Goal: Task Accomplishment & Management: Manage account settings

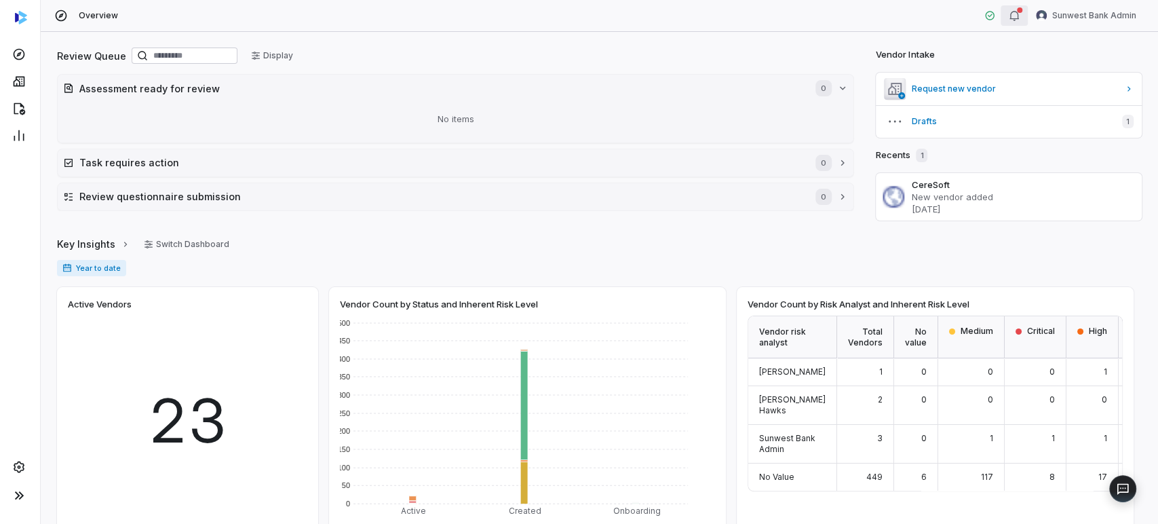
click at [1026, 16] on button "button" at bounding box center [1014, 15] width 27 height 20
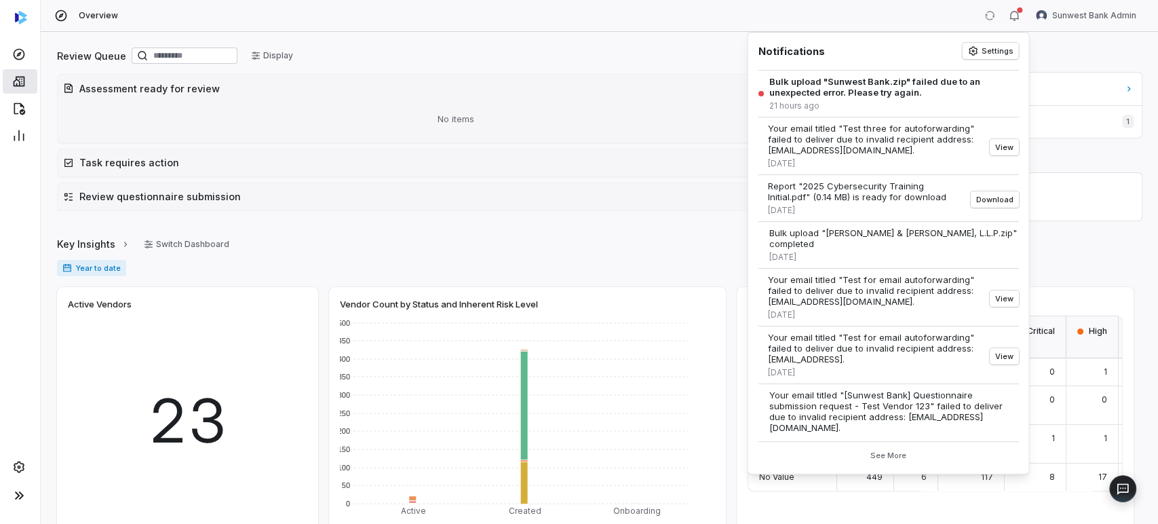
click at [21, 85] on icon at bounding box center [19, 82] width 14 height 14
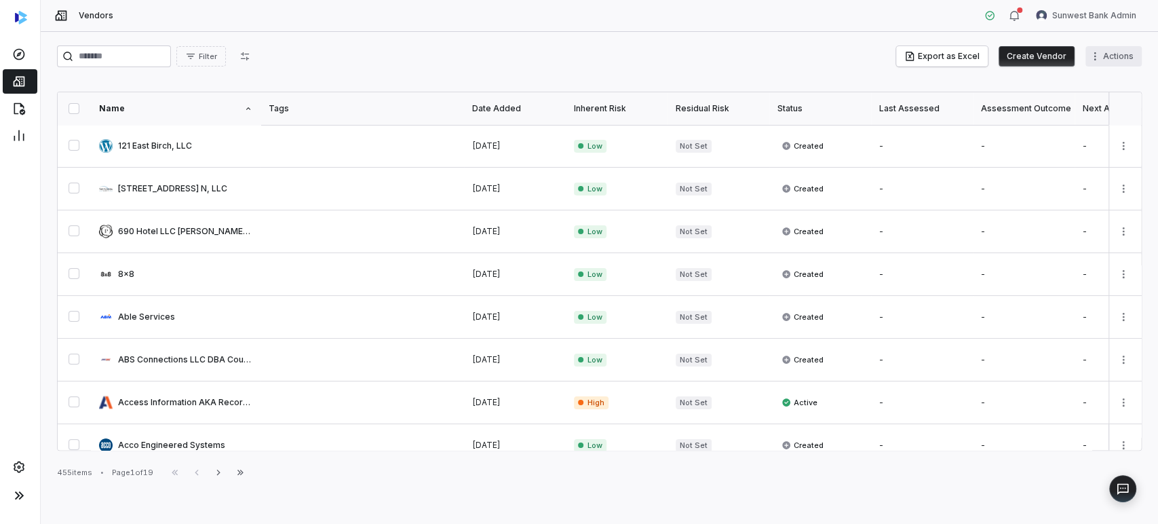
click at [1117, 57] on html "Vendors Sunwest Bank Admin Filter Export as Excel Create Vendor Actions Name Ta…" at bounding box center [579, 262] width 1158 height 524
click at [1011, 104] on div "Bulk Upload Vendor Documents" at bounding box center [1052, 107] width 165 height 22
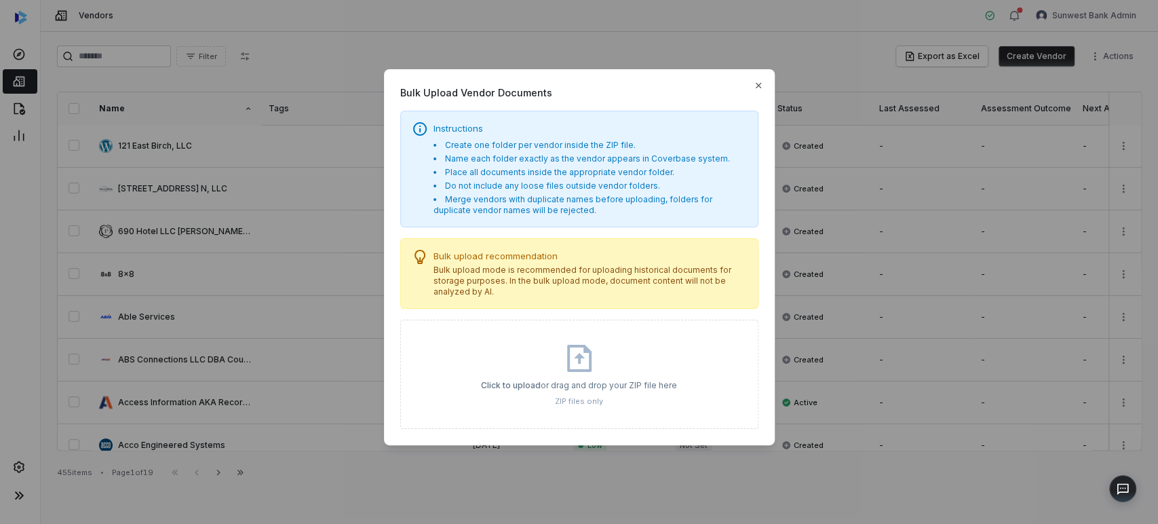
click at [563, 350] on icon at bounding box center [579, 358] width 33 height 33
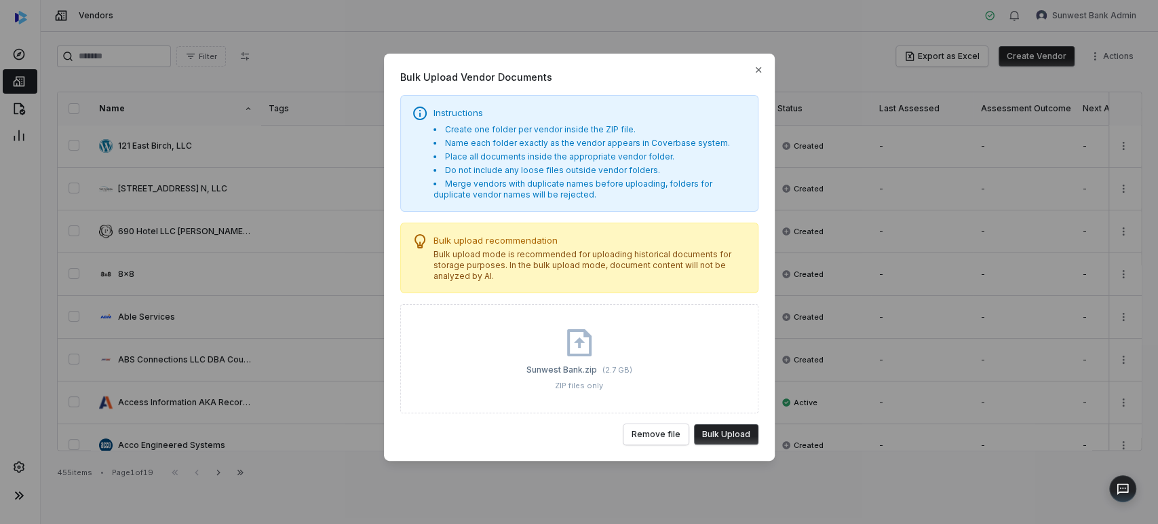
click at [726, 430] on button "Bulk Upload" at bounding box center [726, 434] width 64 height 20
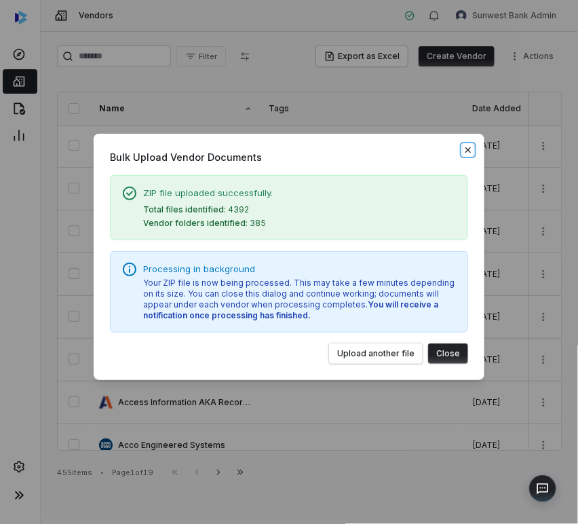
click at [467, 151] on icon "button" at bounding box center [468, 150] width 11 height 11
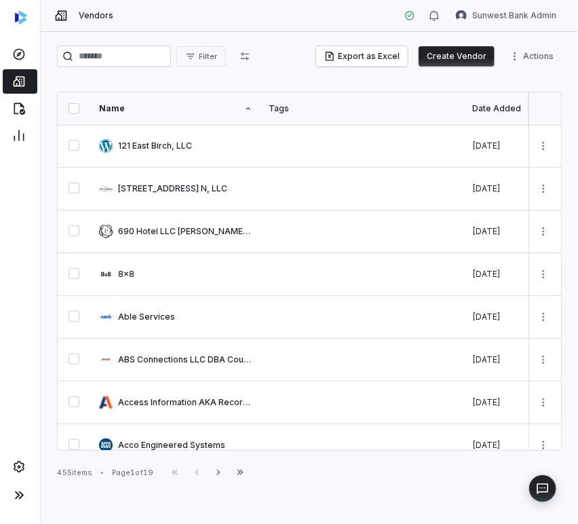
click at [467, 63] on button "Create Vendor" at bounding box center [457, 56] width 76 height 20
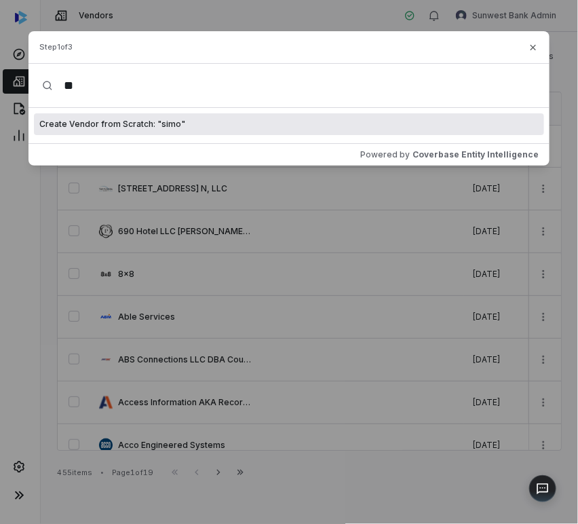
type input "*"
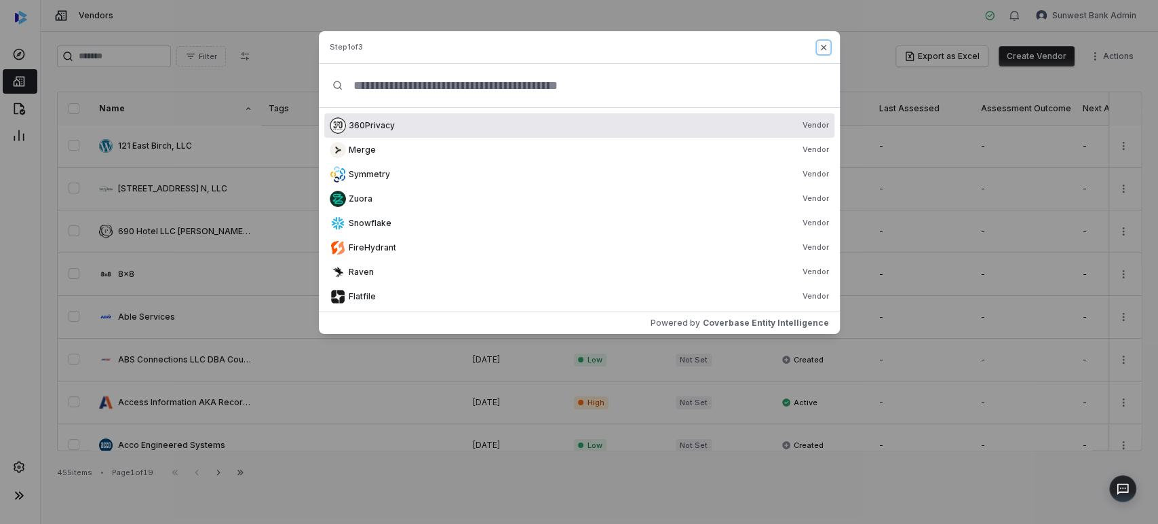
drag, startPoint x: 825, startPoint y: 51, endPoint x: 887, endPoint y: 47, distance: 61.9
click at [825, 50] on icon "button" at bounding box center [823, 47] width 11 height 11
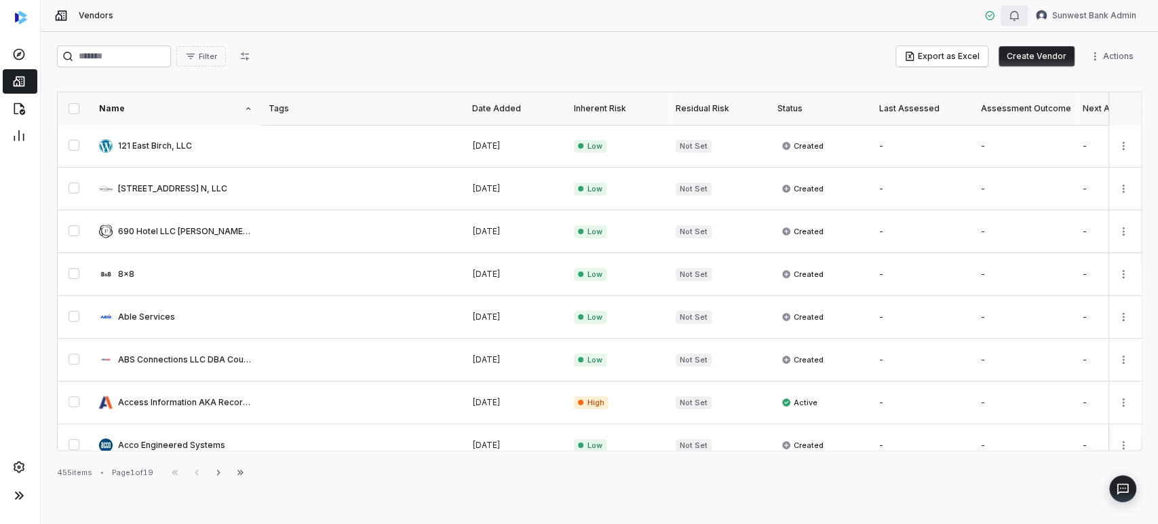
click at [1020, 20] on icon "button" at bounding box center [1014, 15] width 11 height 11
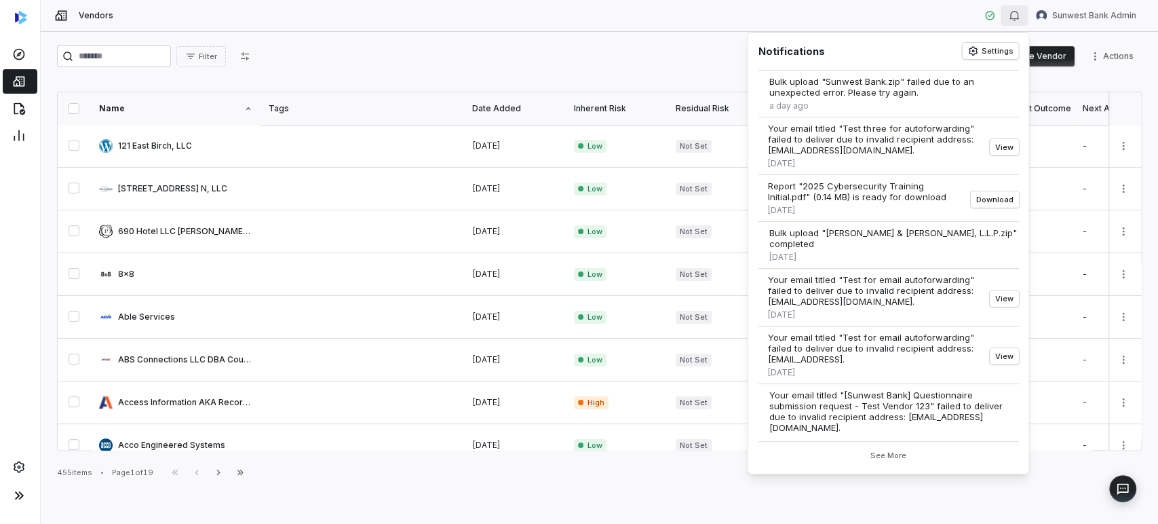
click at [708, 33] on div "Filter Export as Excel Create Vendor Actions Name Tags Date Added Inherent Risk…" at bounding box center [600, 278] width 1118 height 492
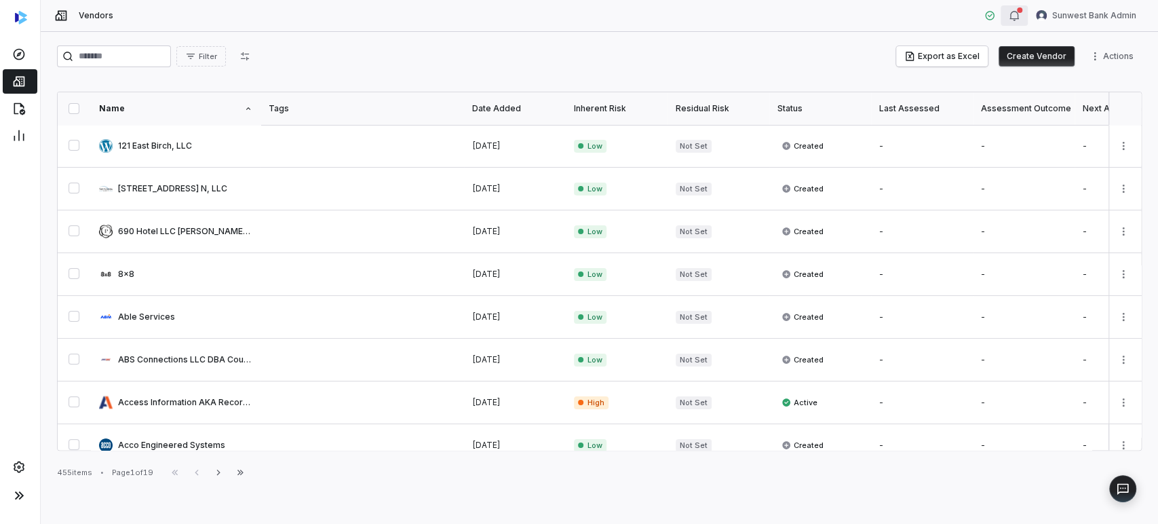
click at [1018, 17] on icon "button" at bounding box center [1014, 15] width 11 height 11
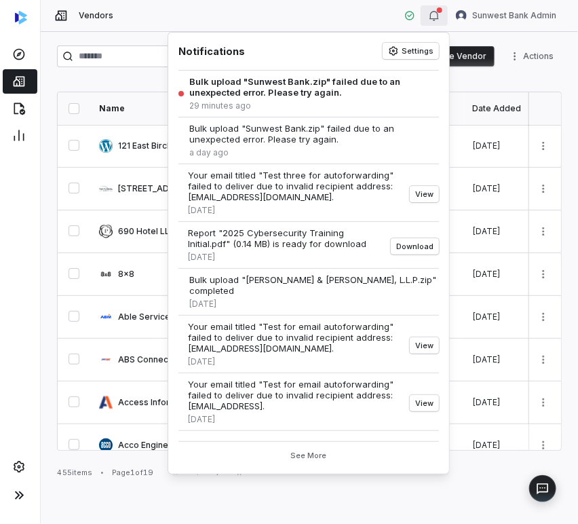
click at [430, 18] on icon "button" at bounding box center [434, 15] width 11 height 11
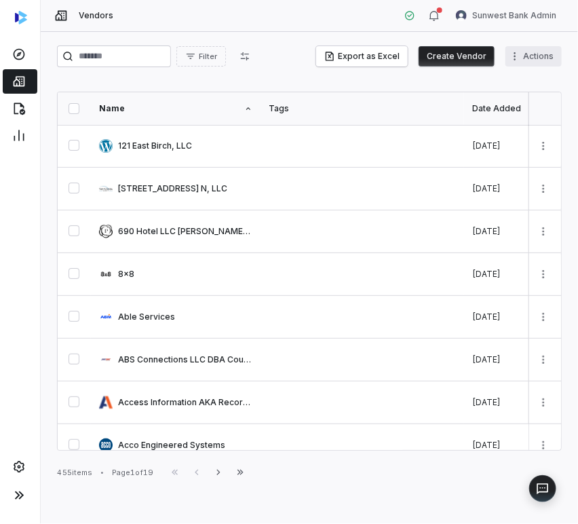
click at [520, 59] on html "Vendors Sunwest Bank Admin Filter Export as Excel Create Vendor Actions Name Ta…" at bounding box center [289, 262] width 578 height 524
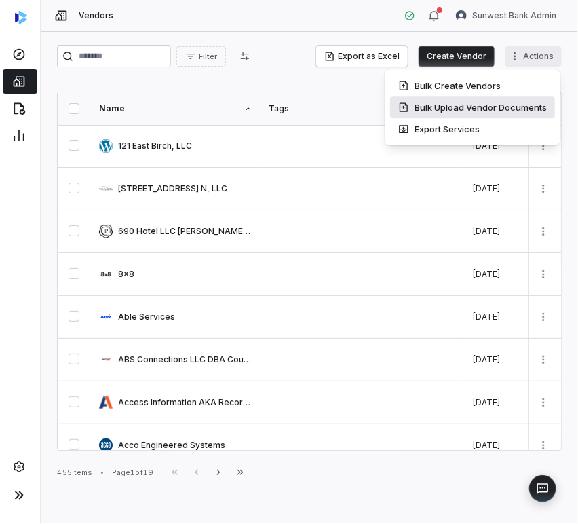
click at [440, 102] on div "Bulk Upload Vendor Documents" at bounding box center [472, 107] width 165 height 22
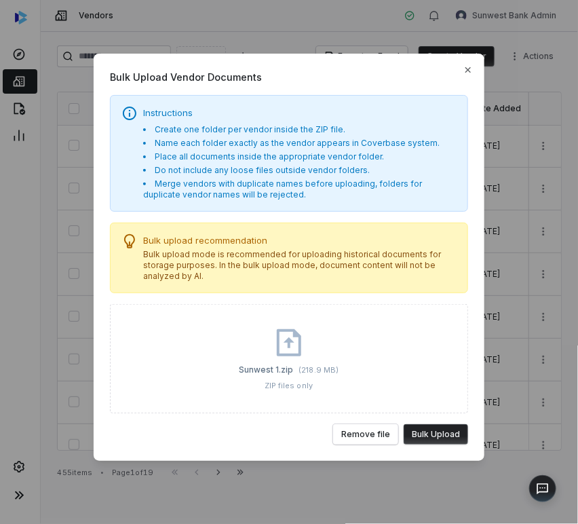
click at [439, 442] on button "Bulk Upload" at bounding box center [436, 434] width 64 height 20
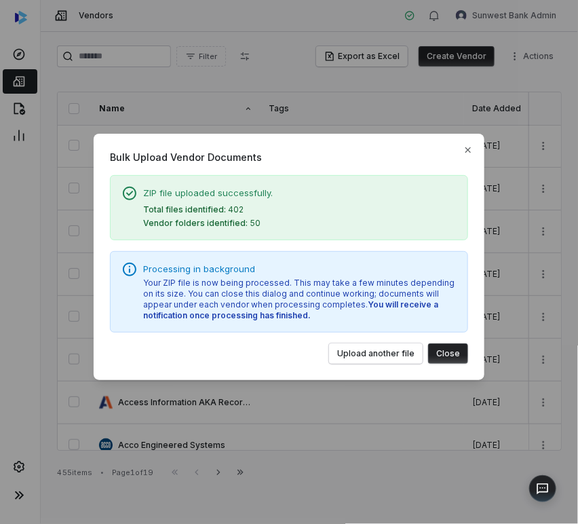
click at [450, 357] on button "Close" at bounding box center [448, 353] width 40 height 20
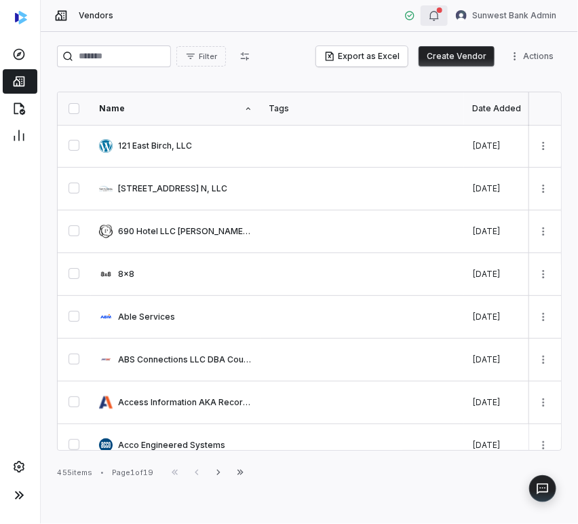
click at [433, 15] on icon "button" at bounding box center [433, 15] width 9 height 9
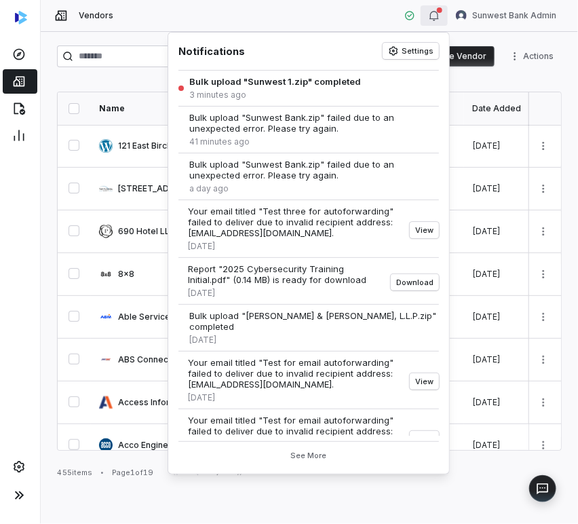
click at [436, 24] on button "button" at bounding box center [434, 15] width 27 height 20
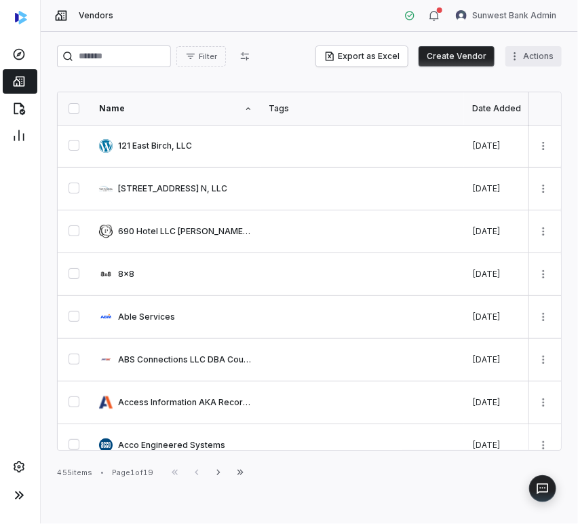
click at [532, 49] on html "Vendors Sunwest Bank Admin Filter Export as Excel Create Vendor Actions Name Ta…" at bounding box center [289, 262] width 578 height 524
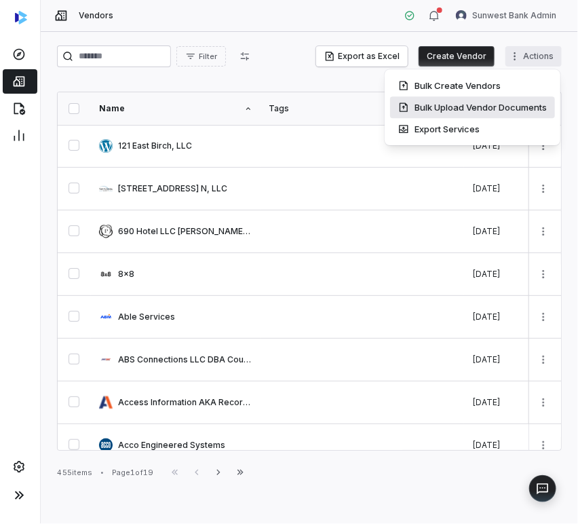
click at [444, 104] on div "Bulk Upload Vendor Documents" at bounding box center [472, 107] width 165 height 22
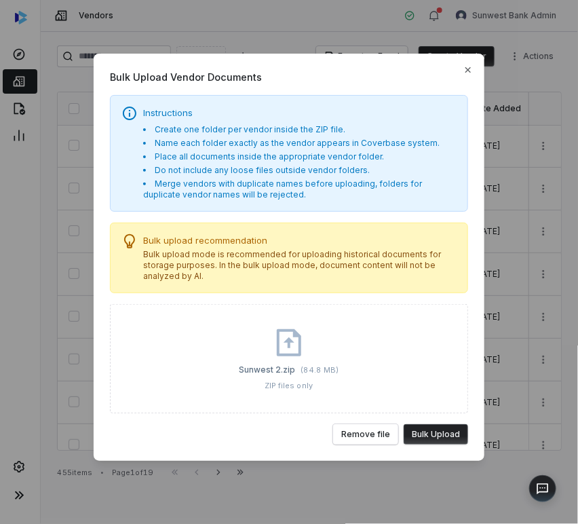
click at [440, 432] on button "Bulk Upload" at bounding box center [436, 434] width 64 height 20
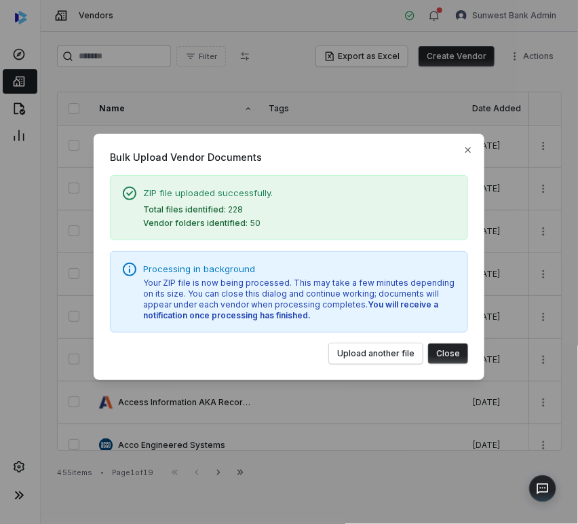
click at [465, 358] on button "Close" at bounding box center [448, 353] width 40 height 20
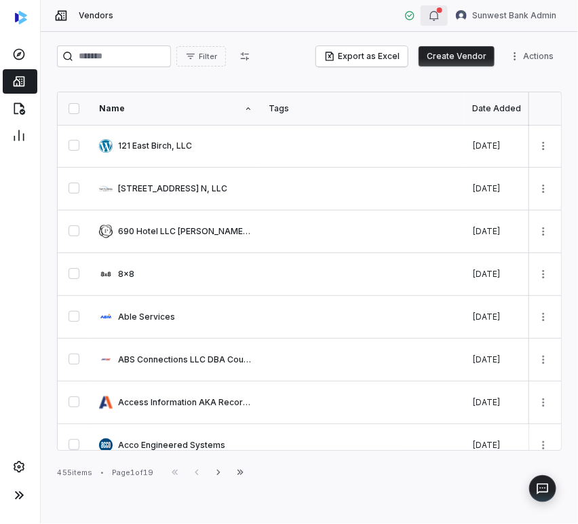
click at [432, 10] on icon "button" at bounding box center [434, 15] width 11 height 11
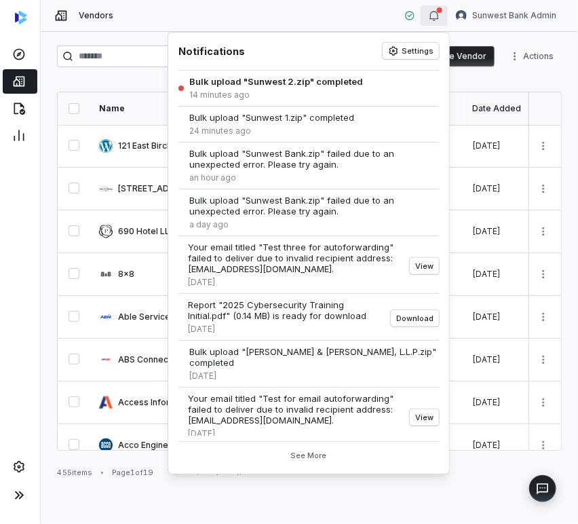
click at [432, 10] on icon "button" at bounding box center [434, 15] width 11 height 11
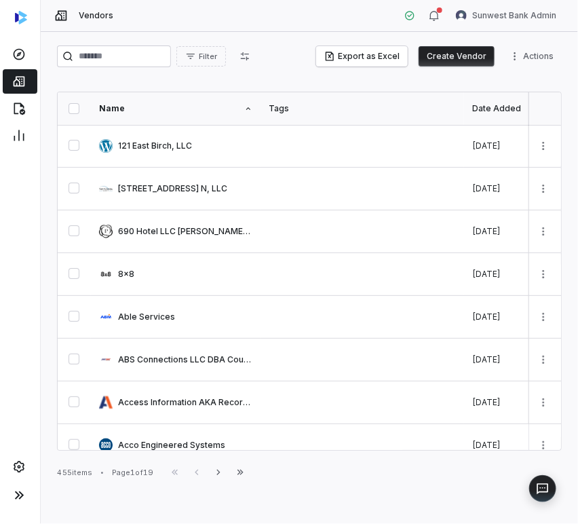
click at [531, 50] on html "Vendors Sunwest Bank Admin Filter Export as Excel Create Vendor Actions Name Ta…" at bounding box center [289, 262] width 578 height 524
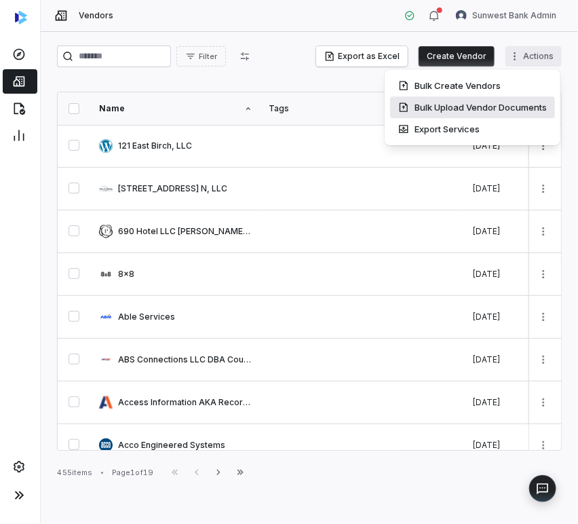
click at [461, 100] on div "Bulk Upload Vendor Documents" at bounding box center [472, 107] width 165 height 22
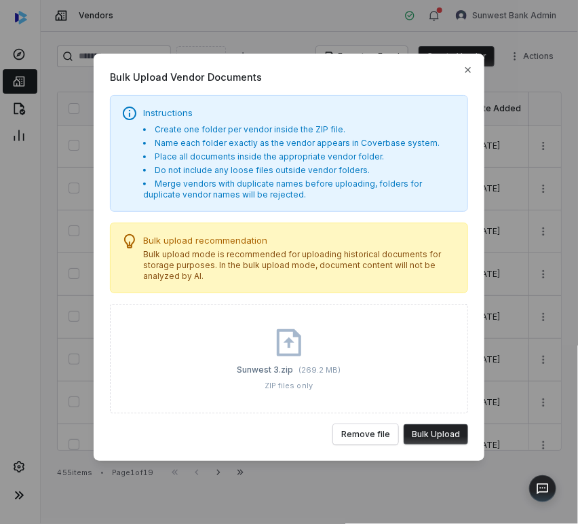
click at [451, 431] on button "Bulk Upload" at bounding box center [436, 434] width 64 height 20
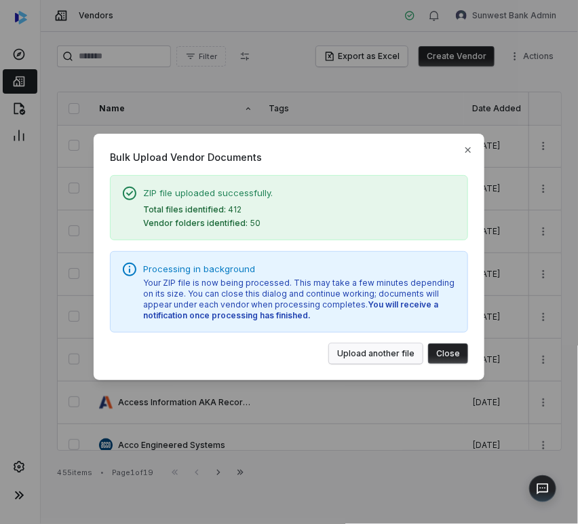
click at [380, 349] on button "Upload another file" at bounding box center [376, 353] width 94 height 20
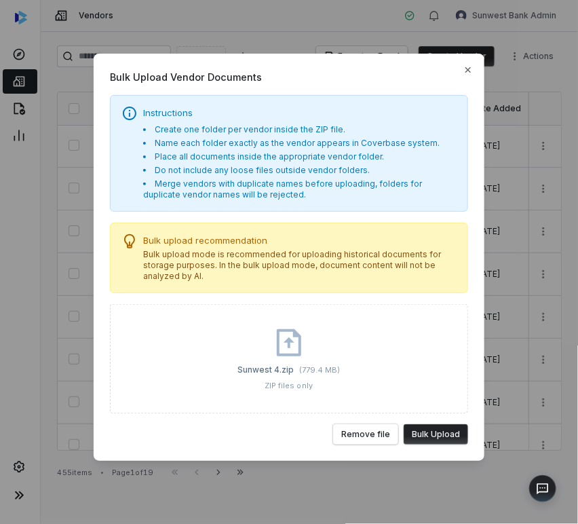
click at [434, 432] on button "Bulk Upload" at bounding box center [436, 434] width 64 height 20
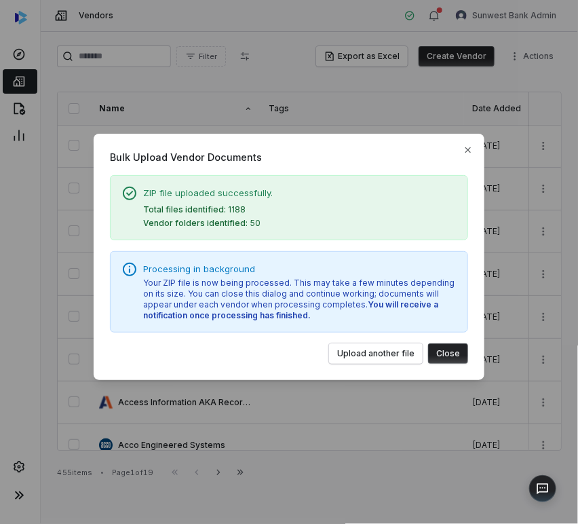
click at [442, 359] on button "Close" at bounding box center [448, 353] width 40 height 20
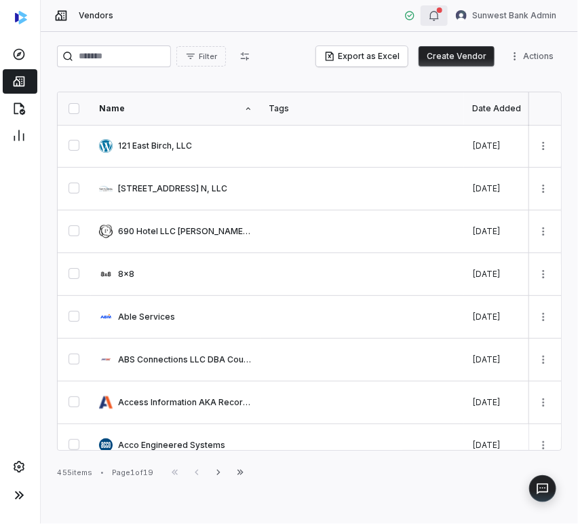
click at [432, 10] on icon "button" at bounding box center [434, 15] width 11 height 11
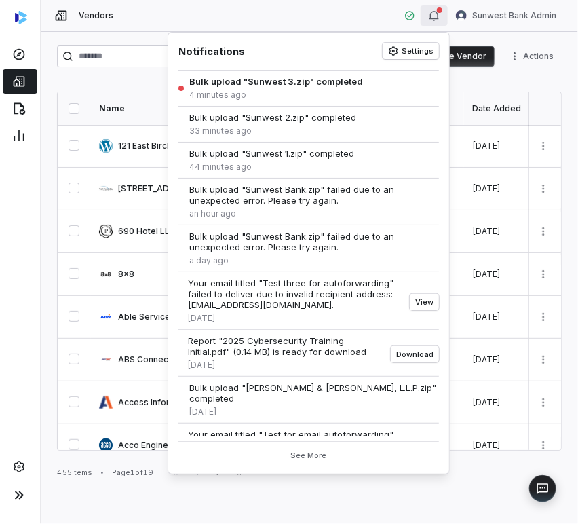
click at [434, 18] on icon "button" at bounding box center [433, 15] width 9 height 9
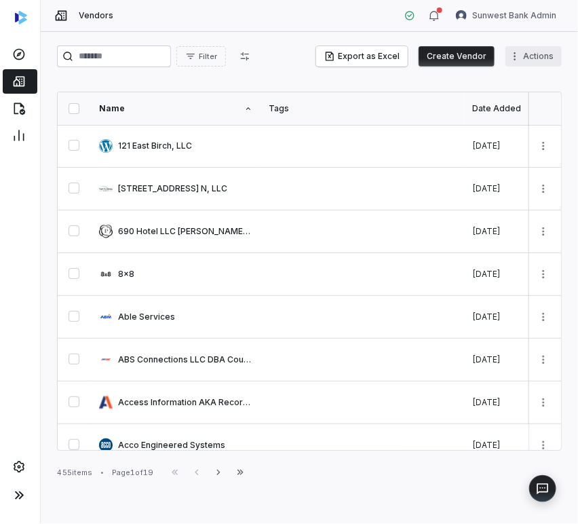
click at [533, 61] on html "Vendors Sunwest Bank Admin Filter Export as Excel Create Vendor Actions Name Ta…" at bounding box center [289, 262] width 578 height 524
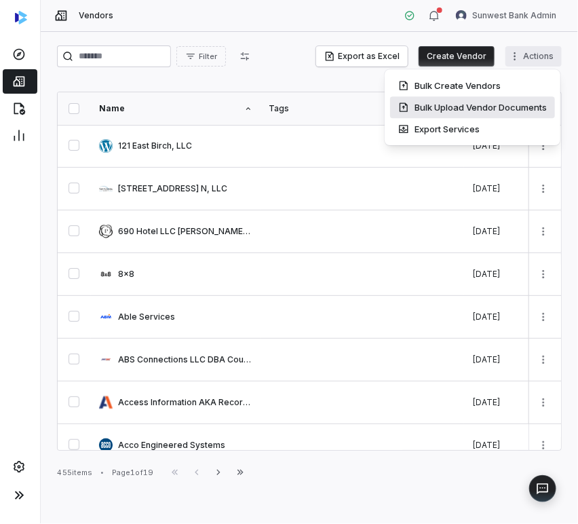
click at [468, 104] on div "Bulk Upload Vendor Documents" at bounding box center [472, 107] width 165 height 22
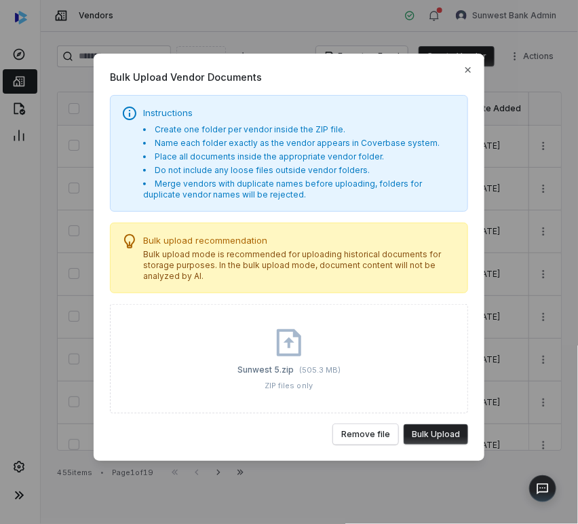
click at [432, 428] on button "Bulk Upload" at bounding box center [436, 434] width 64 height 20
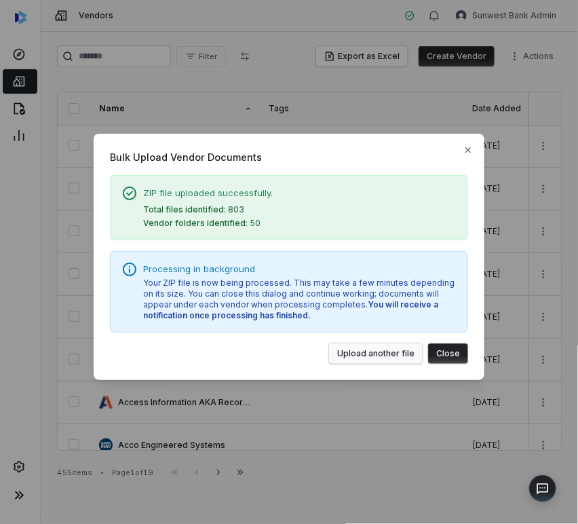
click at [366, 359] on button "Upload another file" at bounding box center [376, 353] width 94 height 20
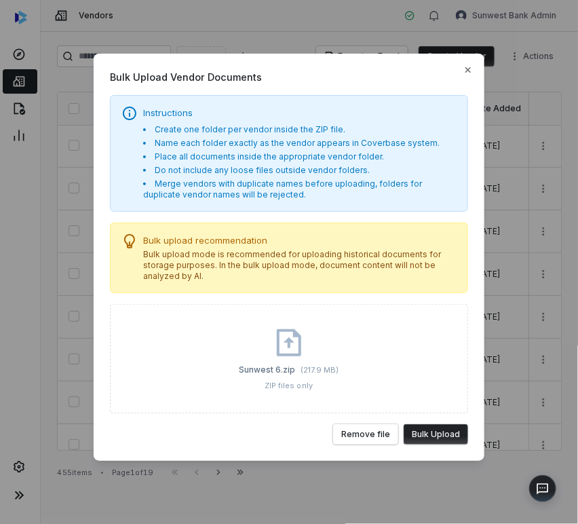
click at [446, 434] on button "Bulk Upload" at bounding box center [436, 434] width 64 height 20
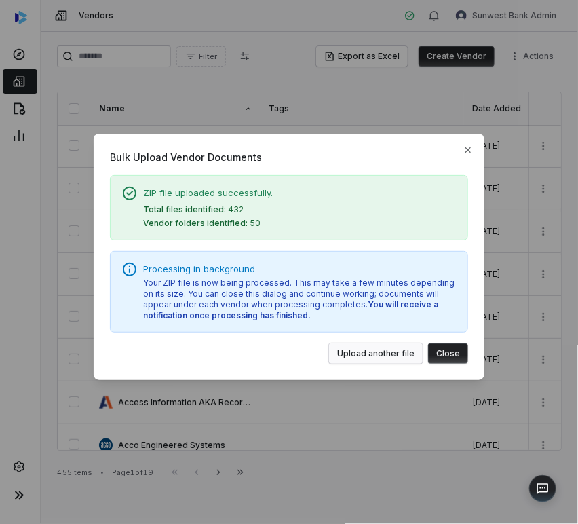
click at [400, 349] on button "Upload another file" at bounding box center [376, 353] width 94 height 20
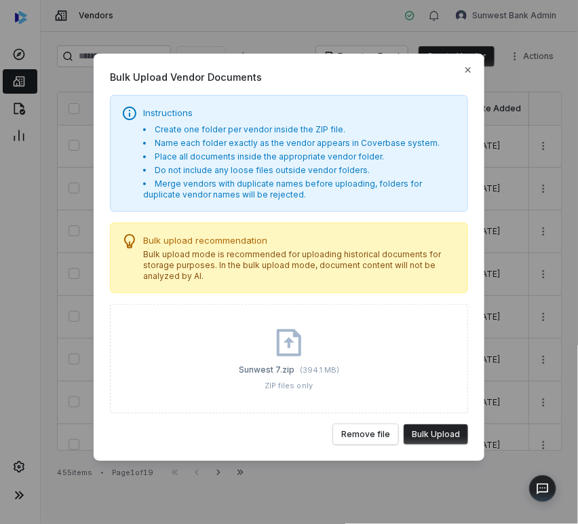
click at [440, 438] on button "Bulk Upload" at bounding box center [436, 434] width 64 height 20
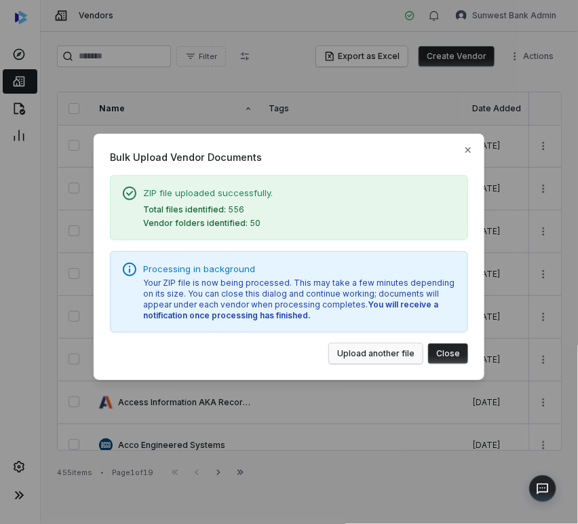
click at [395, 363] on button "Upload another file" at bounding box center [376, 353] width 94 height 20
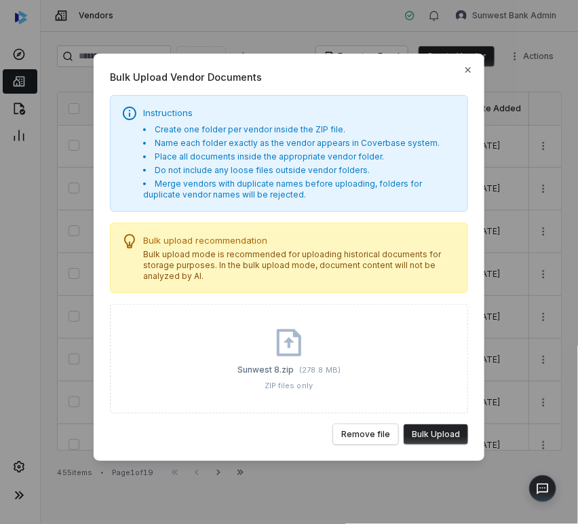
click at [450, 438] on button "Bulk Upload" at bounding box center [436, 434] width 64 height 20
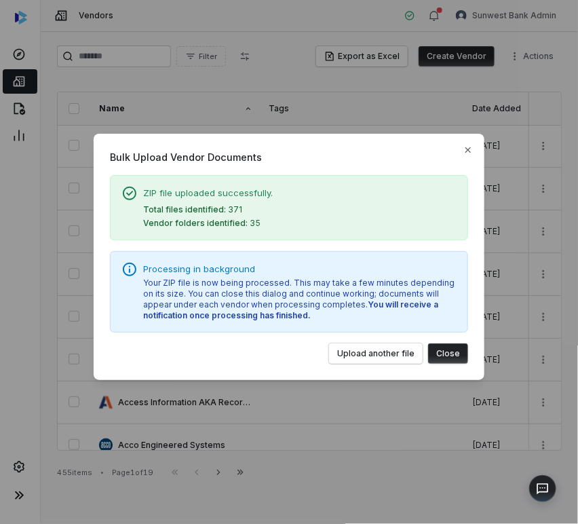
click at [438, 354] on button "Close" at bounding box center [448, 353] width 40 height 20
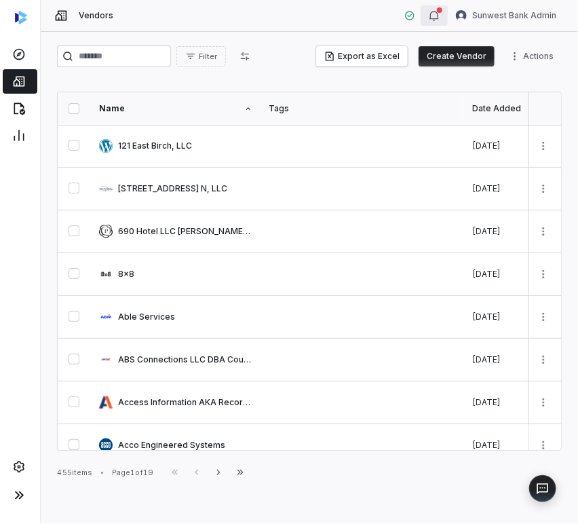
click at [432, 21] on div "button" at bounding box center [434, 15] width 11 height 16
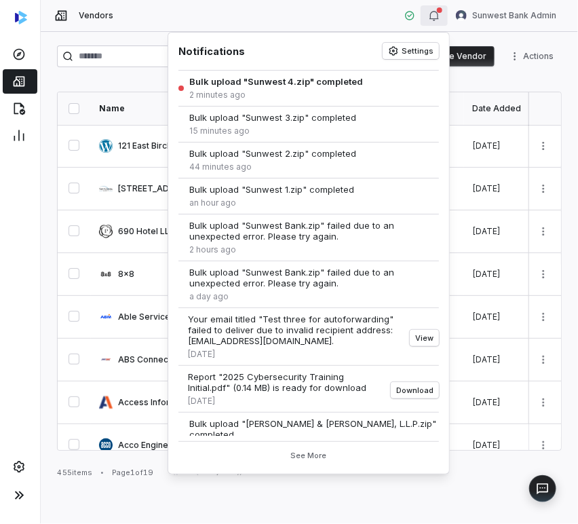
click at [434, 12] on icon "button" at bounding box center [433, 15] width 9 height 9
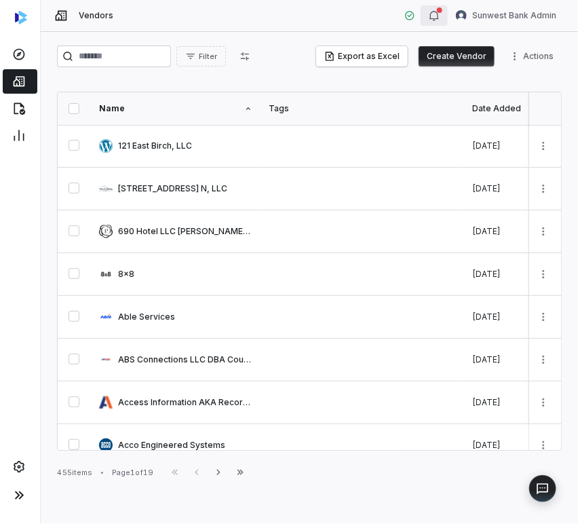
click at [436, 4] on div "Vendors Sunwest Bank Admin" at bounding box center [309, 16] width 537 height 32
click at [438, 18] on icon "button" at bounding box center [434, 15] width 11 height 11
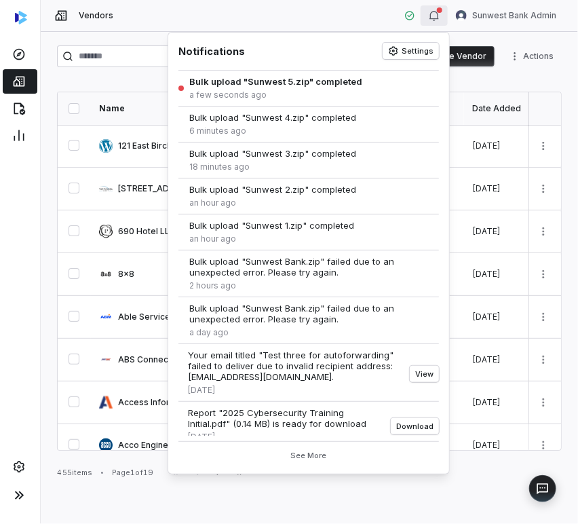
click at [438, 15] on icon "button" at bounding box center [433, 15] width 9 height 9
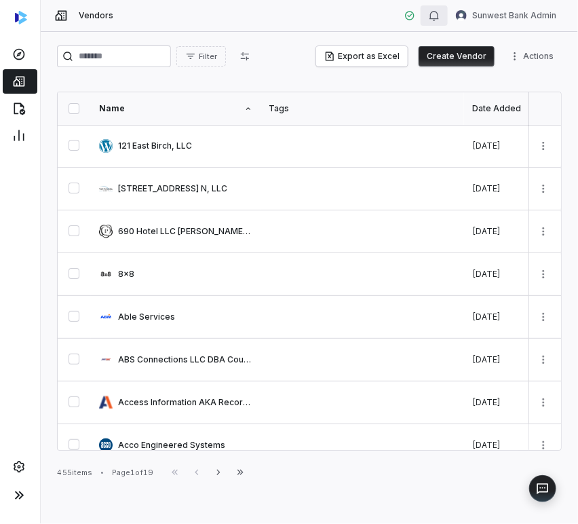
click at [432, 19] on icon "button" at bounding box center [433, 15] width 9 height 9
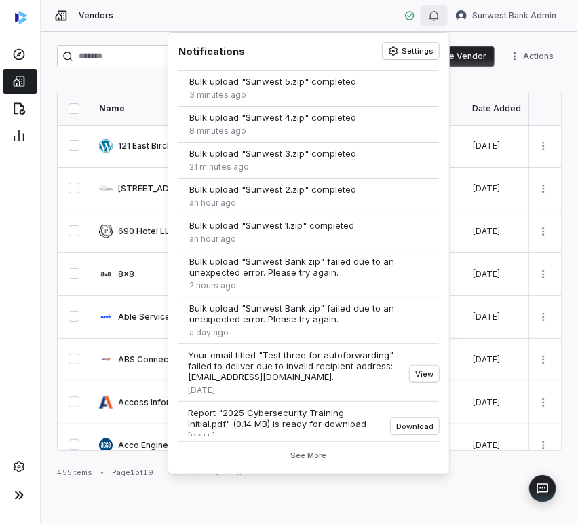
click at [432, 19] on icon "button" at bounding box center [433, 15] width 9 height 9
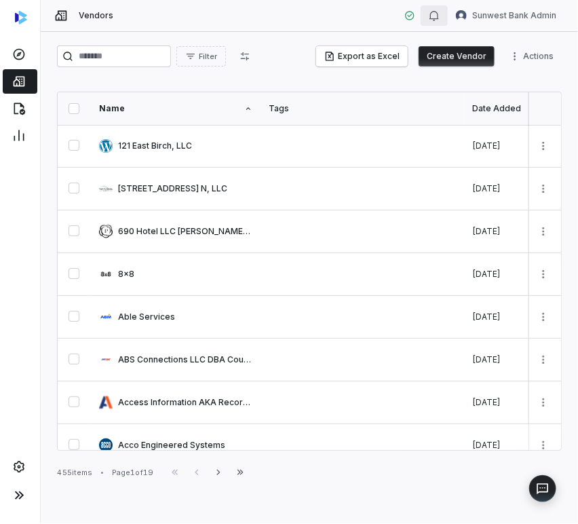
click at [424, 20] on button "button" at bounding box center [434, 15] width 27 height 20
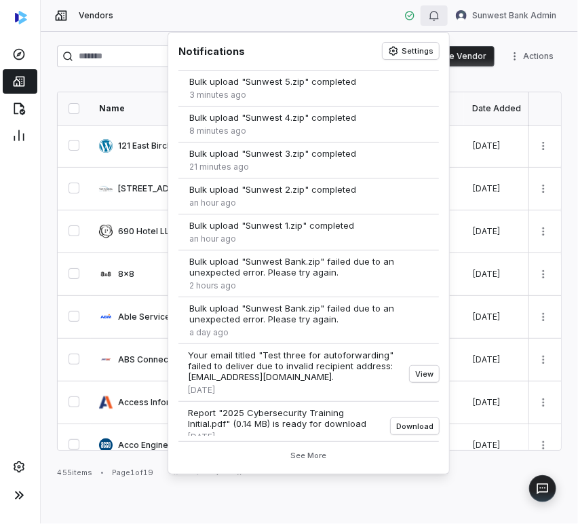
click at [429, 20] on button "button" at bounding box center [434, 15] width 27 height 20
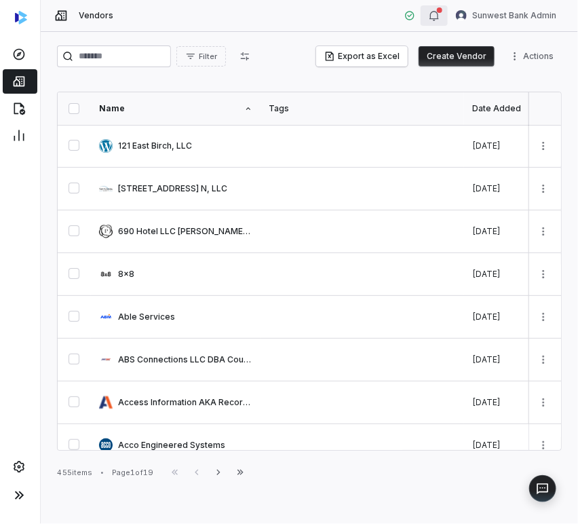
click at [440, 25] on button "button" at bounding box center [434, 15] width 27 height 20
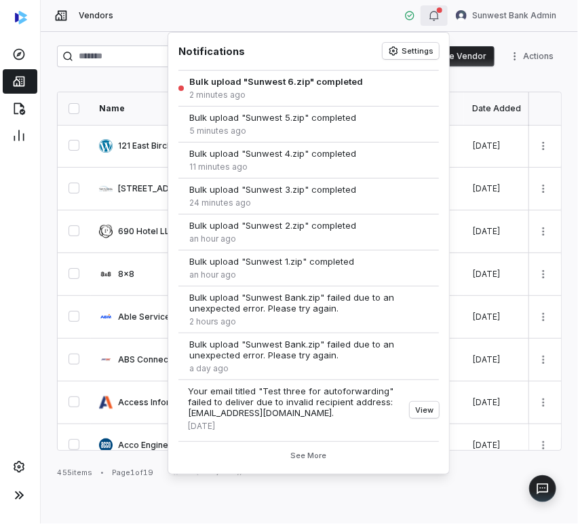
click at [438, 22] on div "button" at bounding box center [434, 15] width 11 height 16
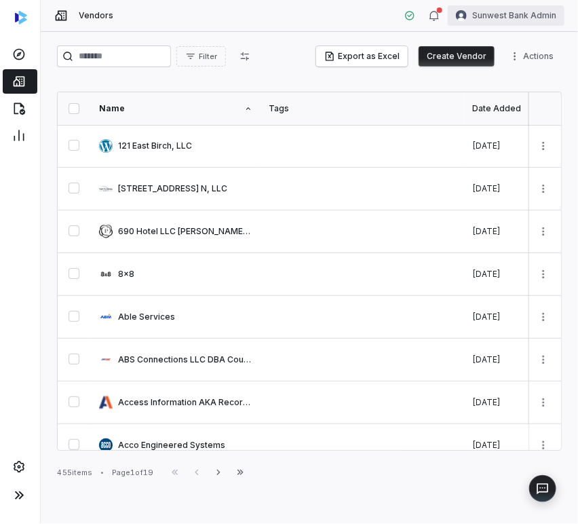
click at [451, 12] on html "Vendors Sunwest Bank Admin Filter Export as Excel Create Vendor Actions Name Ta…" at bounding box center [289, 262] width 578 height 524
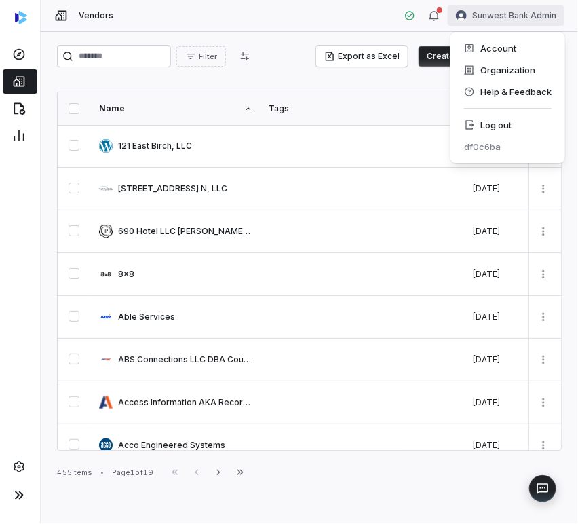
click at [444, 12] on html "Vendors Sunwest Bank Admin Filter Export as Excel Create Vendor Actions Name Ta…" at bounding box center [289, 262] width 578 height 524
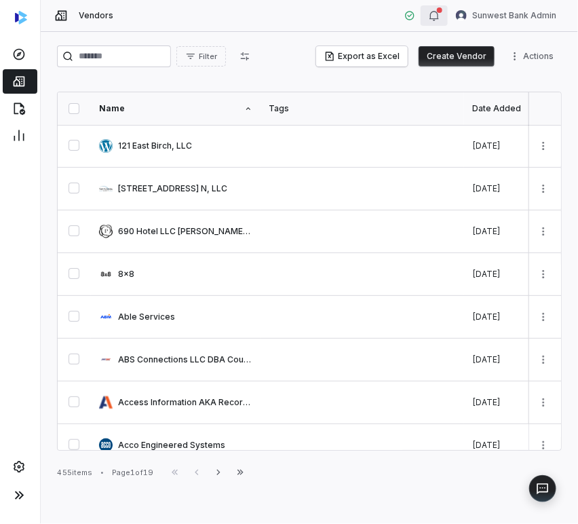
click at [442, 12] on div "button" at bounding box center [439, 9] width 5 height 5
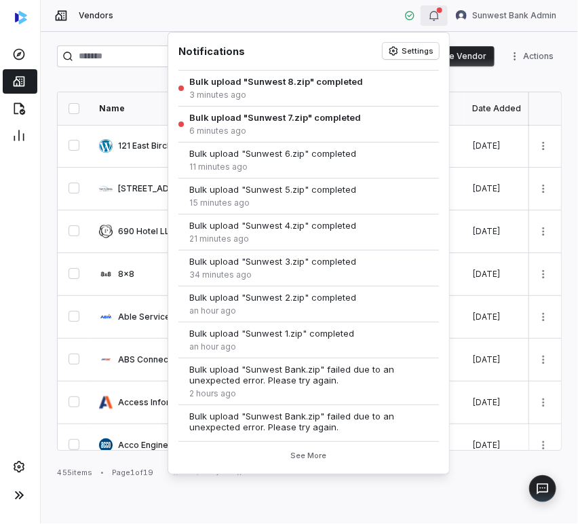
click at [442, 12] on div "button" at bounding box center [439, 9] width 5 height 5
